Goal: Information Seeking & Learning: Find contact information

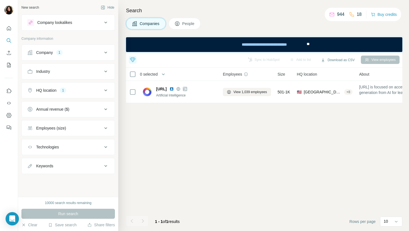
click at [188, 20] on button "People" at bounding box center [185, 24] width 32 height 12
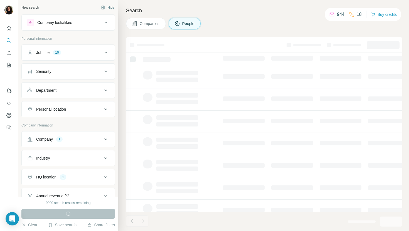
click at [51, 142] on button "Company 1" at bounding box center [68, 139] width 93 height 13
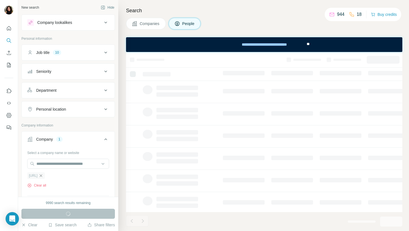
click at [42, 176] on icon "button" at bounding box center [41, 176] width 4 height 4
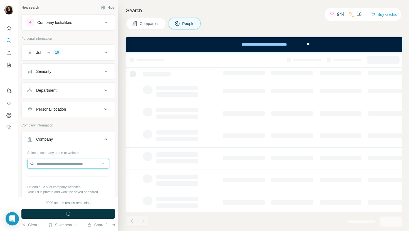
click at [53, 159] on input "text" at bounding box center [68, 164] width 82 height 10
paste input "**********"
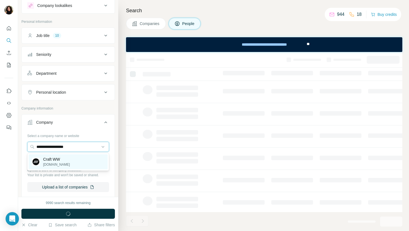
type input "**********"
click at [51, 165] on p "craftww.com" at bounding box center [56, 164] width 27 height 5
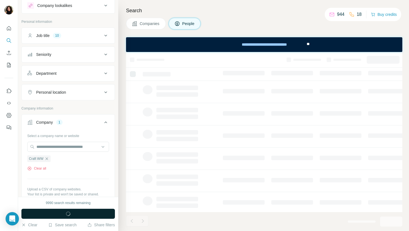
click at [61, 213] on span "button" at bounding box center [68, 214] width 20 height 6
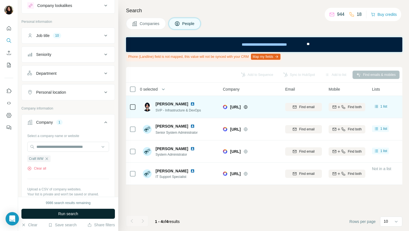
click at [190, 102] on img at bounding box center [192, 104] width 4 height 4
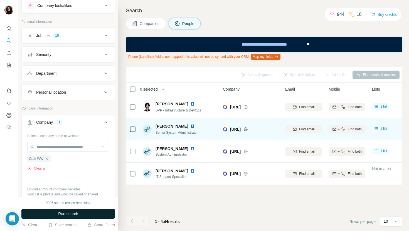
click at [190, 125] on img at bounding box center [192, 126] width 4 height 4
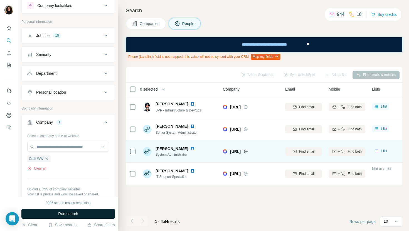
click at [190, 149] on img at bounding box center [192, 149] width 4 height 4
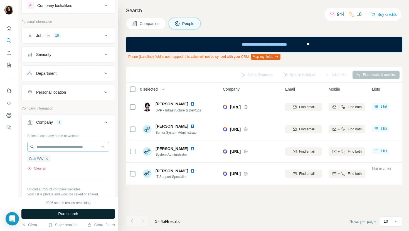
scroll to position [22, 0]
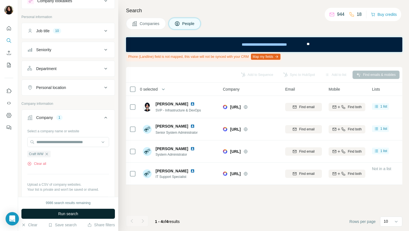
click at [75, 210] on button "Run search" at bounding box center [68, 214] width 94 height 10
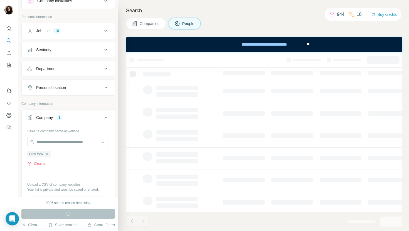
scroll to position [0, 0]
